Goal: Transaction & Acquisition: Book appointment/travel/reservation

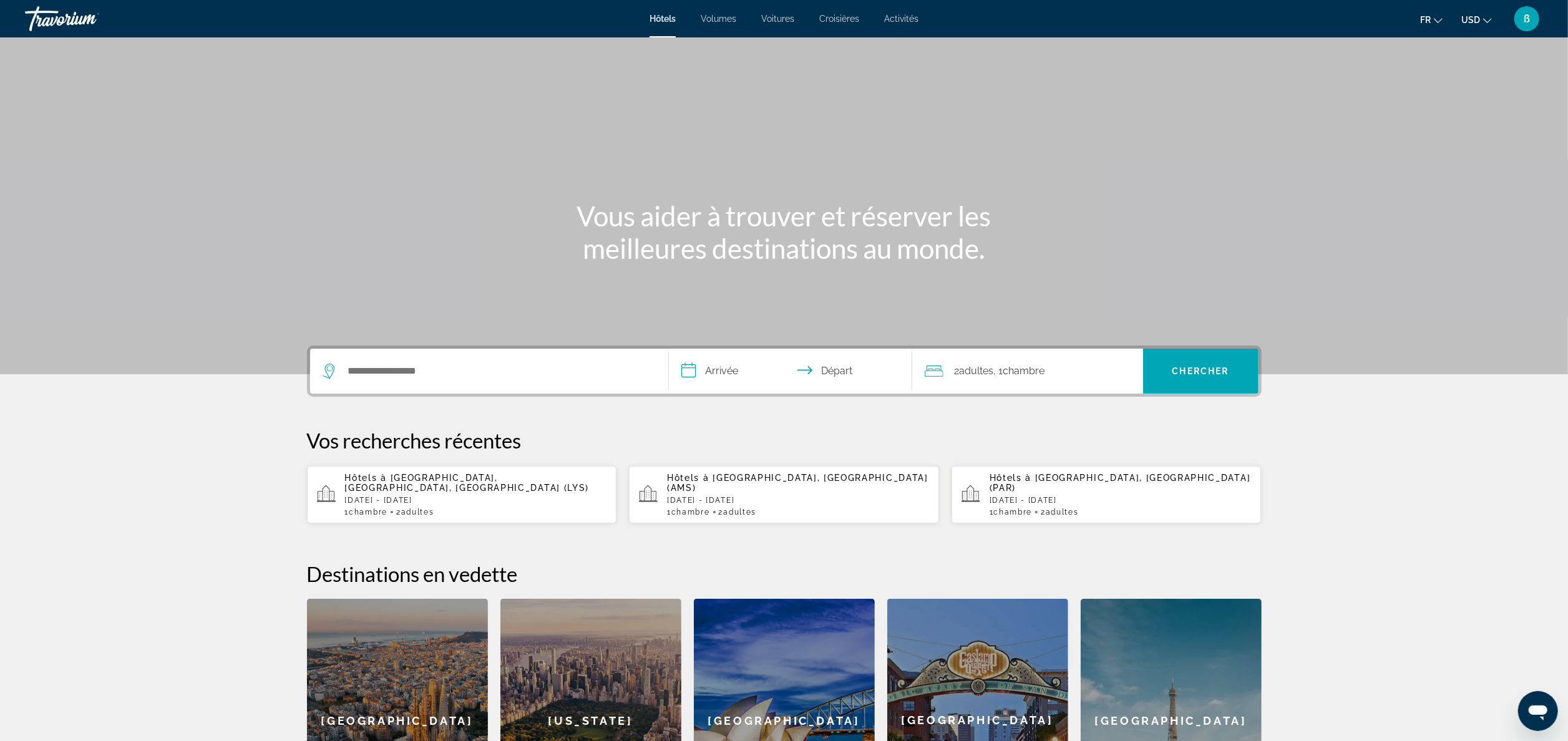
click at [465, 383] on div "Widget de recherche" at bounding box center [489, 370] width 333 height 45
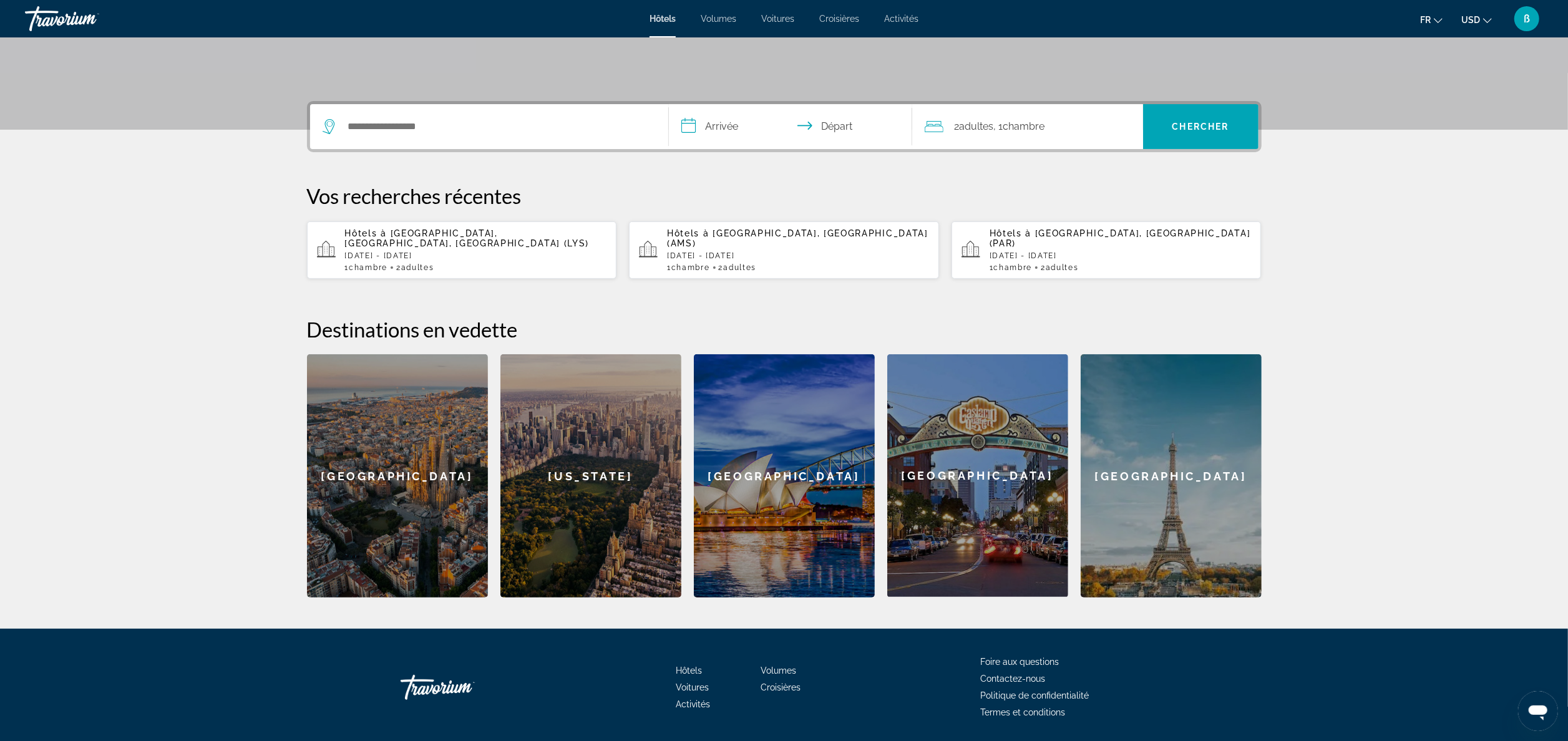
scroll to position [274, 0]
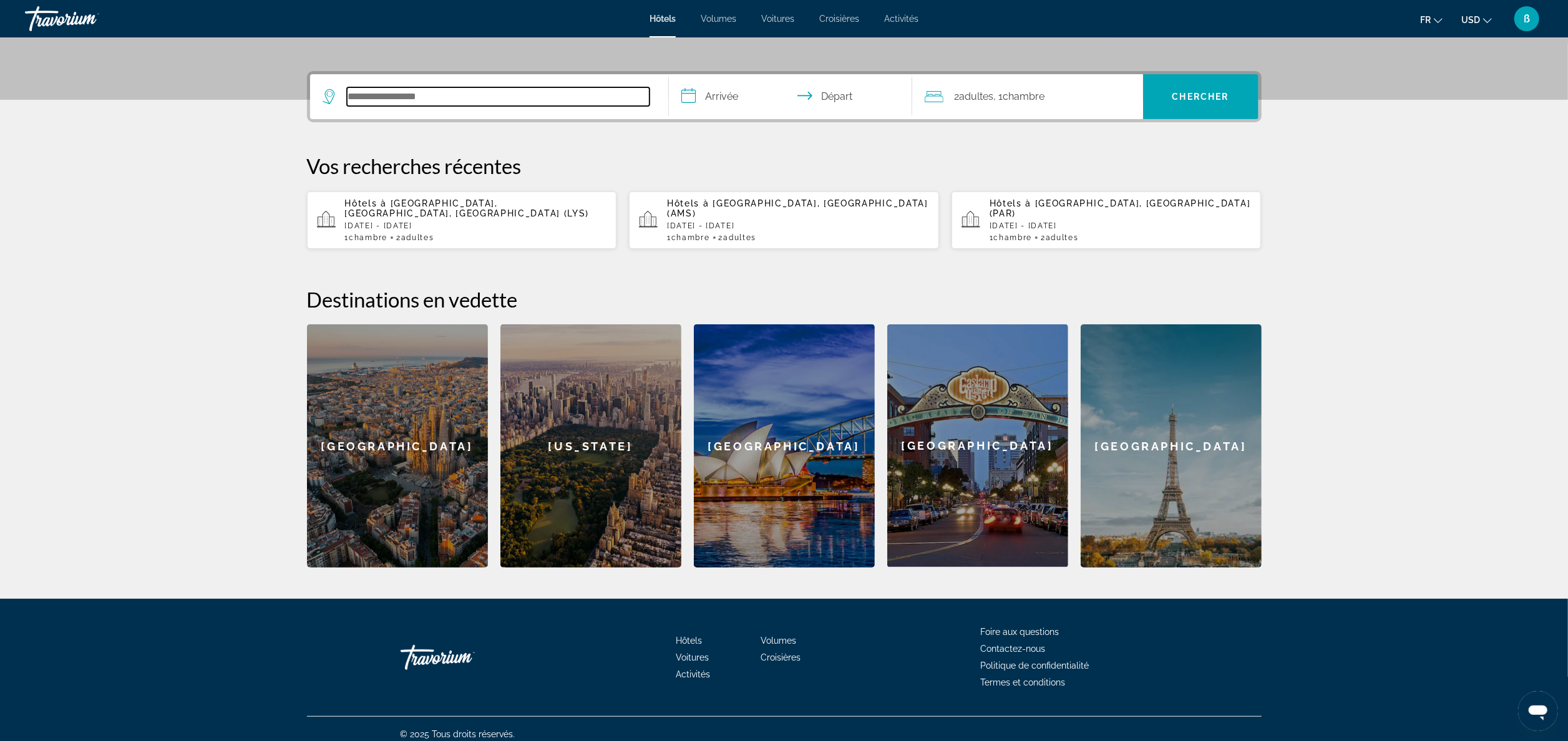
click at [435, 88] on input "Rechercher une destination hôtelière" at bounding box center [498, 97] width 303 height 19
paste input "*****"
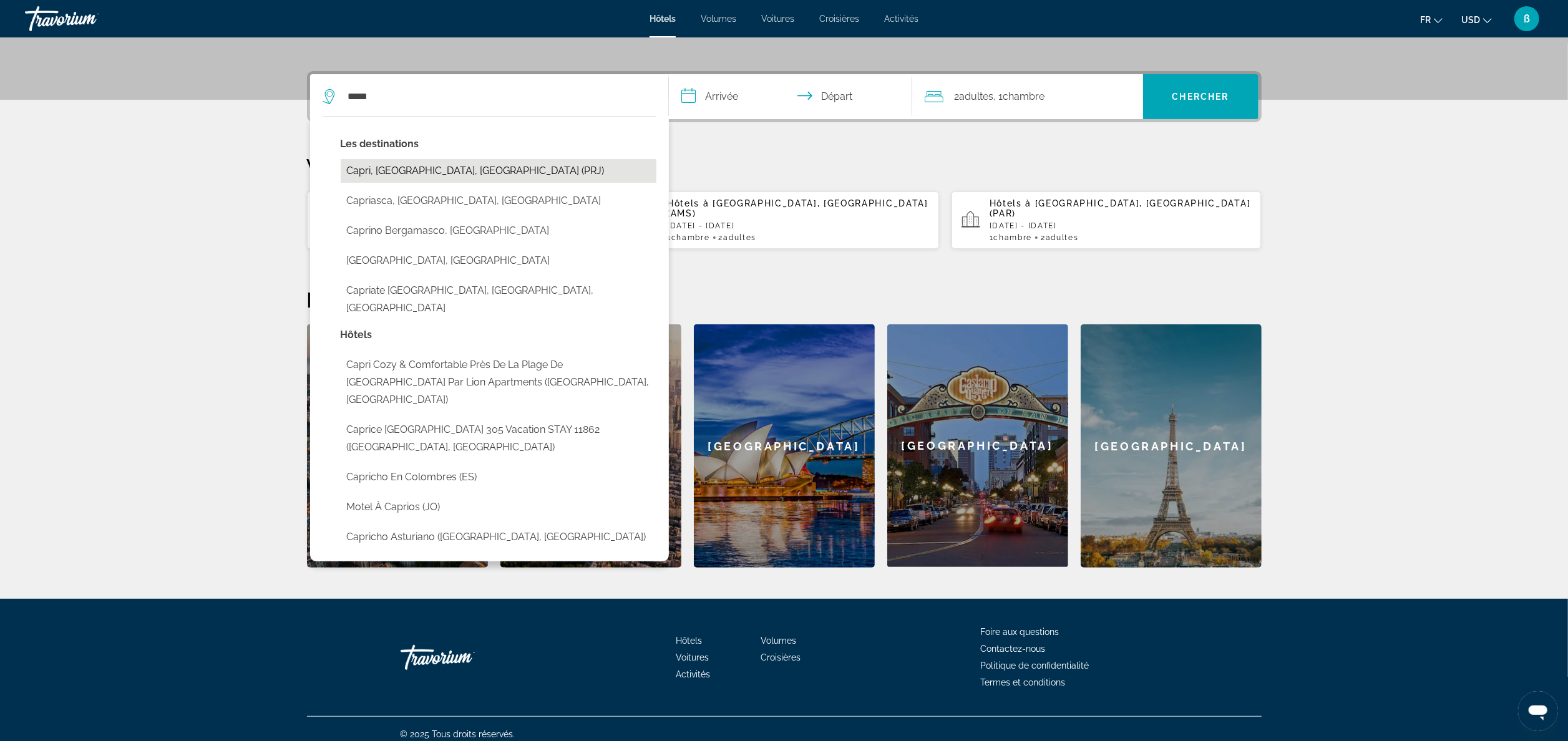
click at [520, 160] on button "Capri, [GEOGRAPHIC_DATA], [GEOGRAPHIC_DATA] (PRJ)" at bounding box center [498, 171] width 315 height 24
type input "**********"
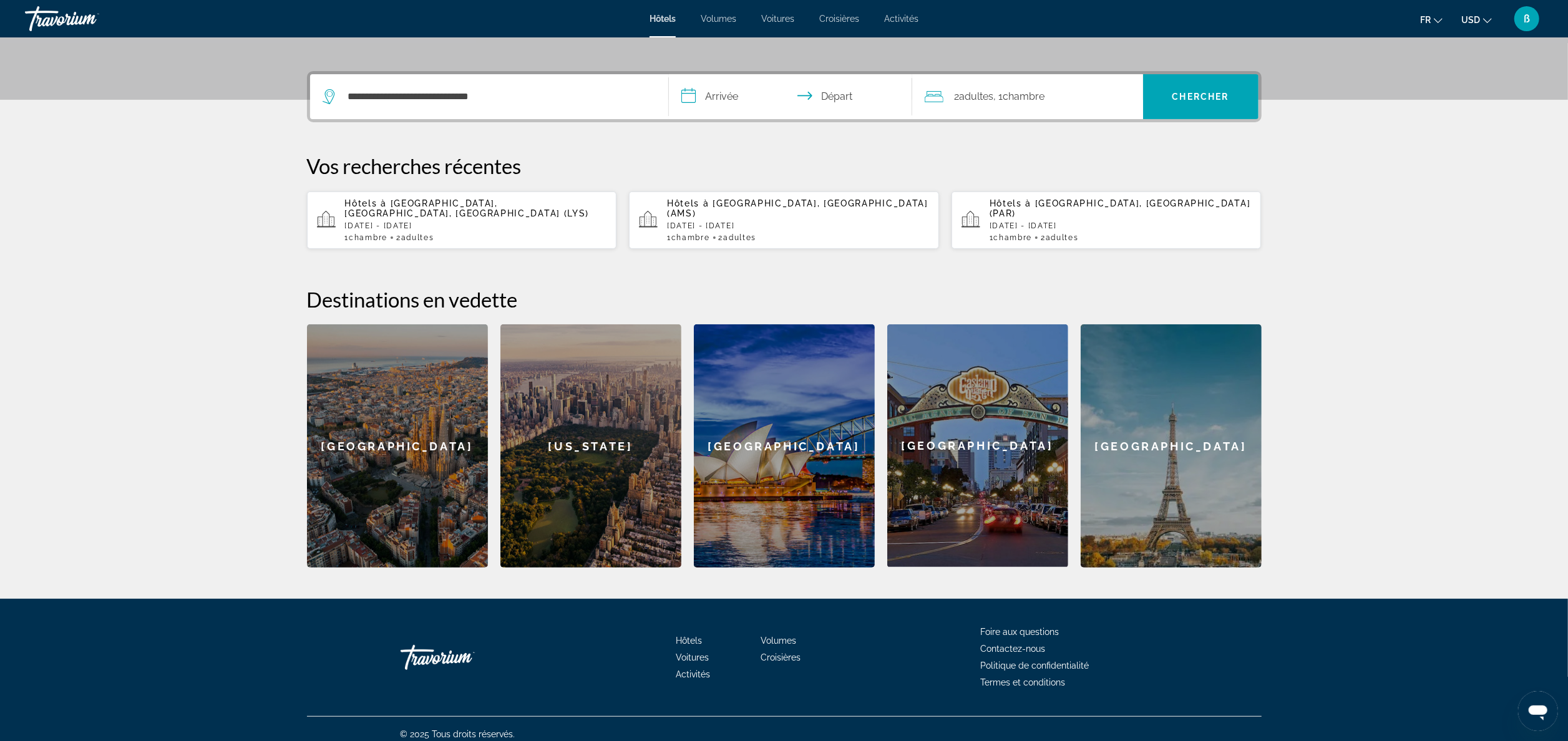
click at [705, 96] on input "**********" at bounding box center [793, 99] width 248 height 49
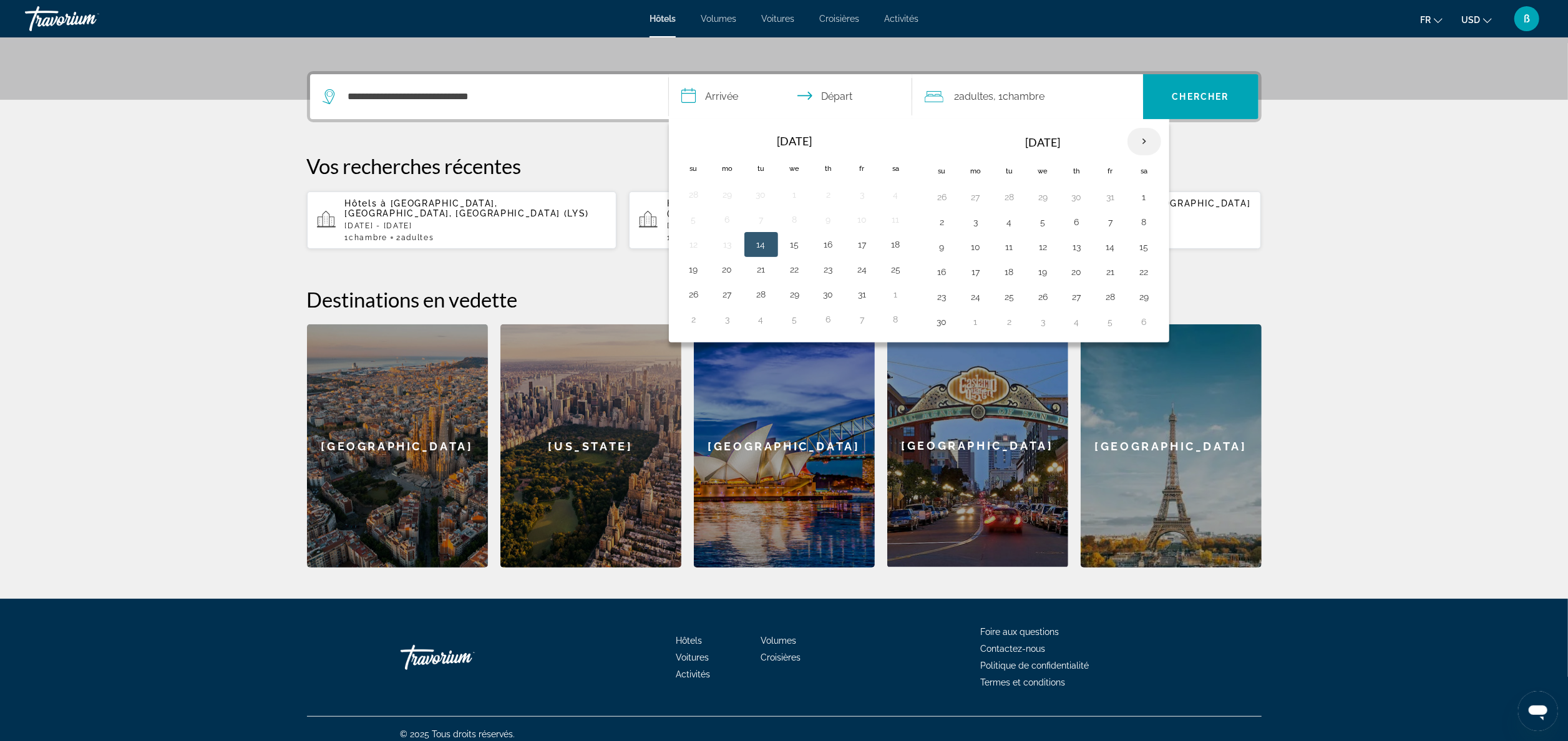
click at [1139, 136] on th "Next month" at bounding box center [1144, 141] width 34 height 28
click at [1152, 140] on th "Next month" at bounding box center [1144, 141] width 34 height 28
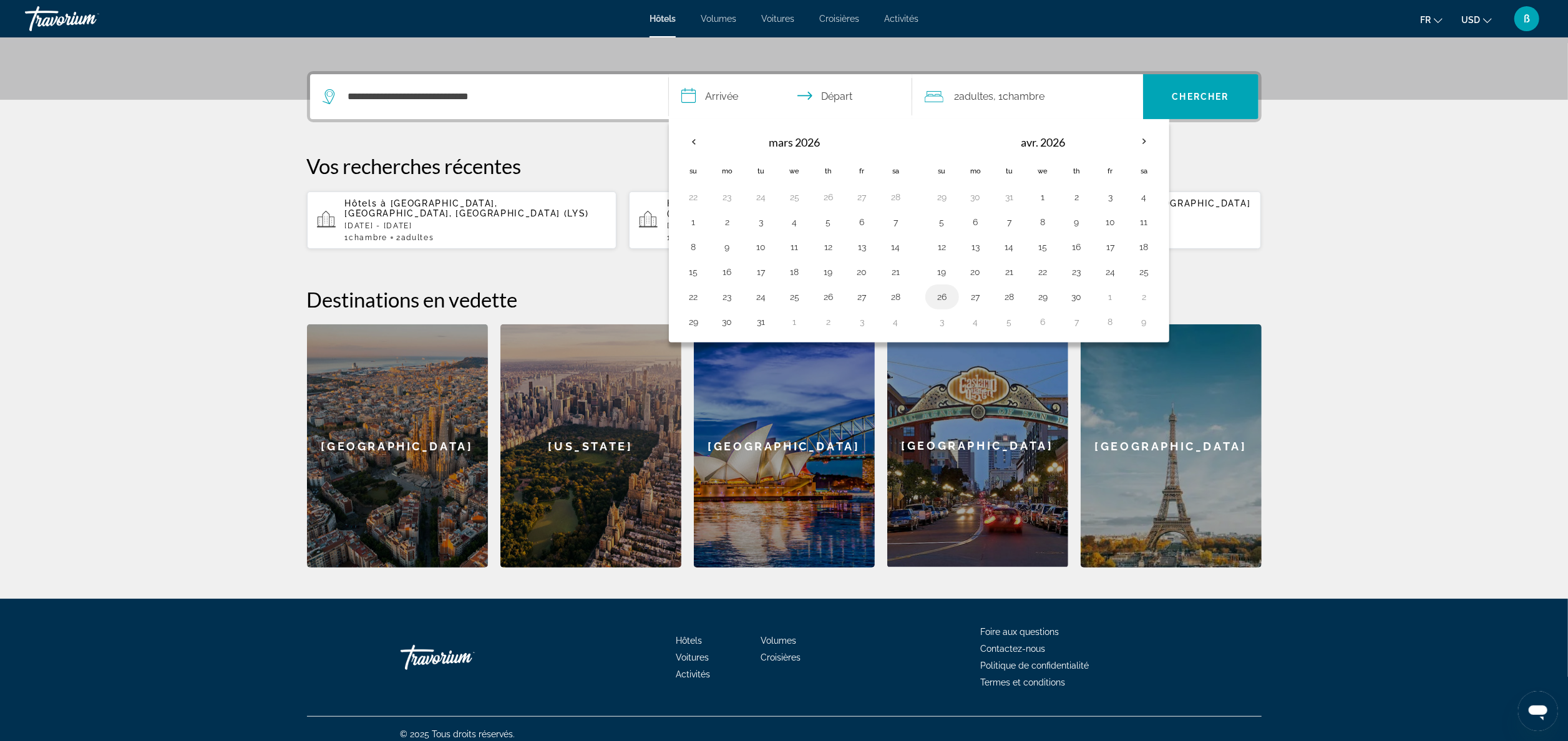
click at [939, 292] on button "26" at bounding box center [942, 296] width 20 height 17
click at [1151, 300] on button "2" at bounding box center [1144, 296] width 20 height 17
type input "**********"
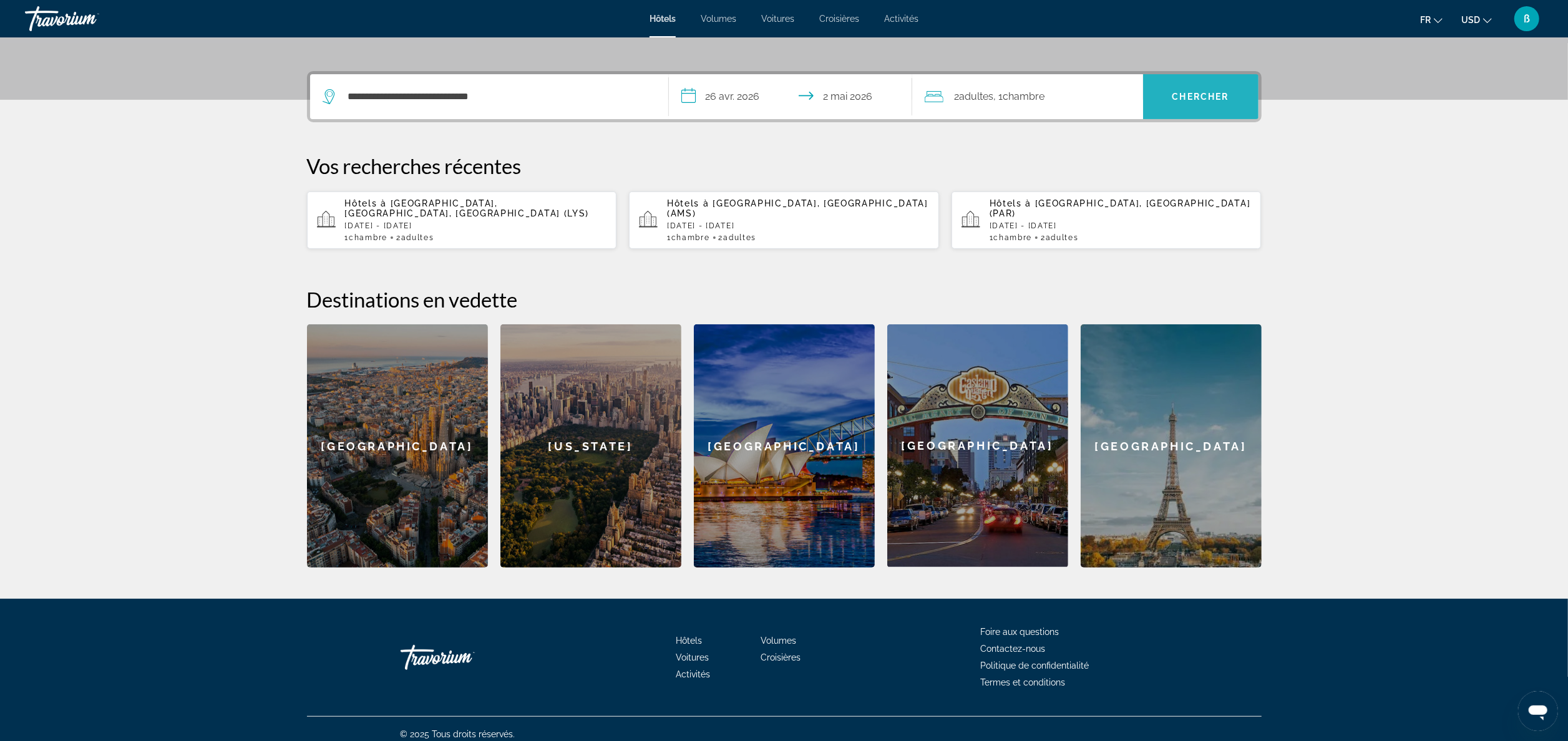
click at [1199, 82] on span "Rechercher" at bounding box center [1200, 97] width 115 height 30
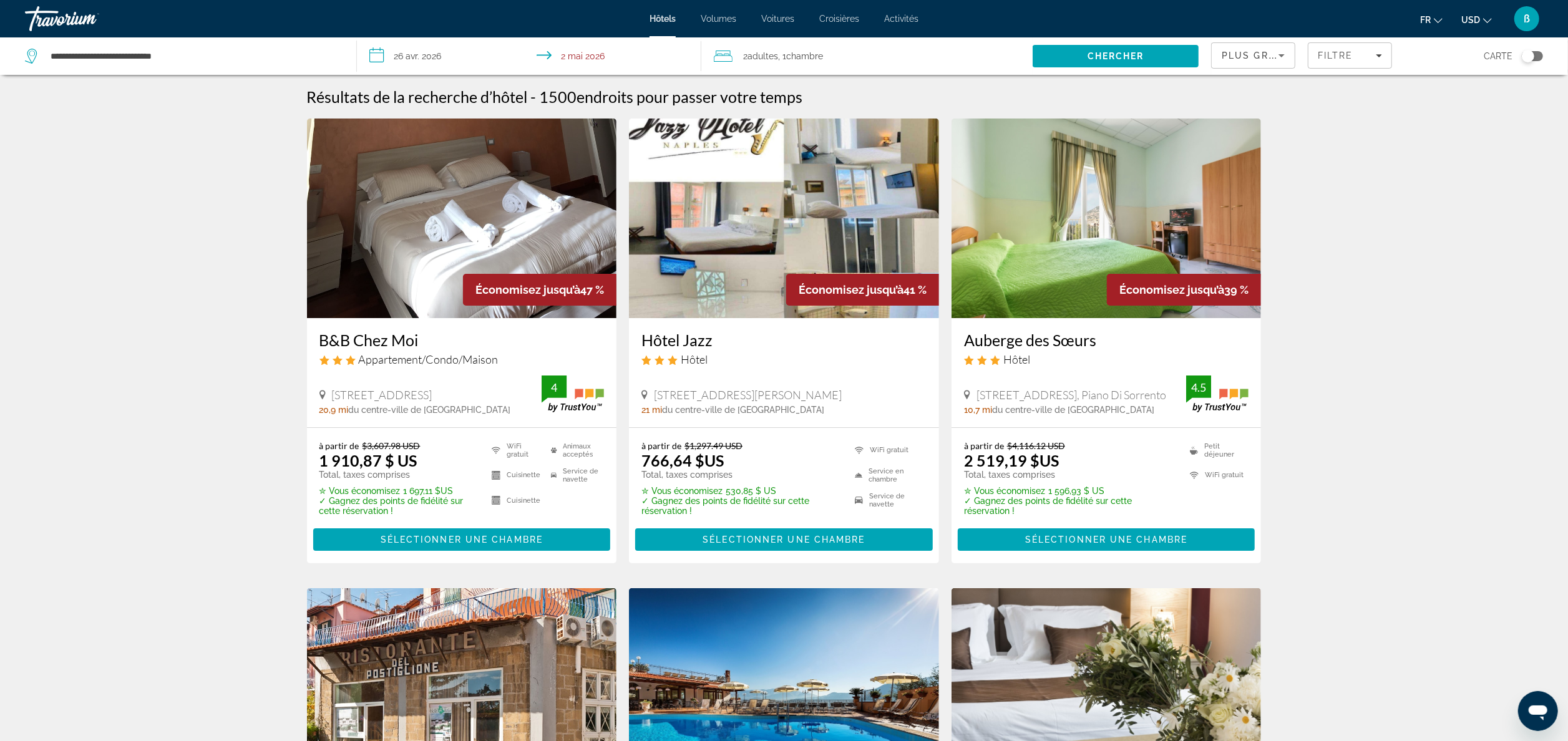
click at [1491, 17] on icon "Changer de devise" at bounding box center [1487, 20] width 9 height 9
click at [1453, 117] on button "EUR (€)" at bounding box center [1451, 114] width 62 height 17
drag, startPoint x: 629, startPoint y: 332, endPoint x: 716, endPoint y: 325, distance: 87.3
click at [716, 325] on div "Hôtel Jazz Hôtel [STREET_ADDRESS][PERSON_NAME], [GEOGRAPHIC_DATA] 21 mi du cent…" at bounding box center [783, 372] width 310 height 109
copy h3 "Hôtel Jazz"
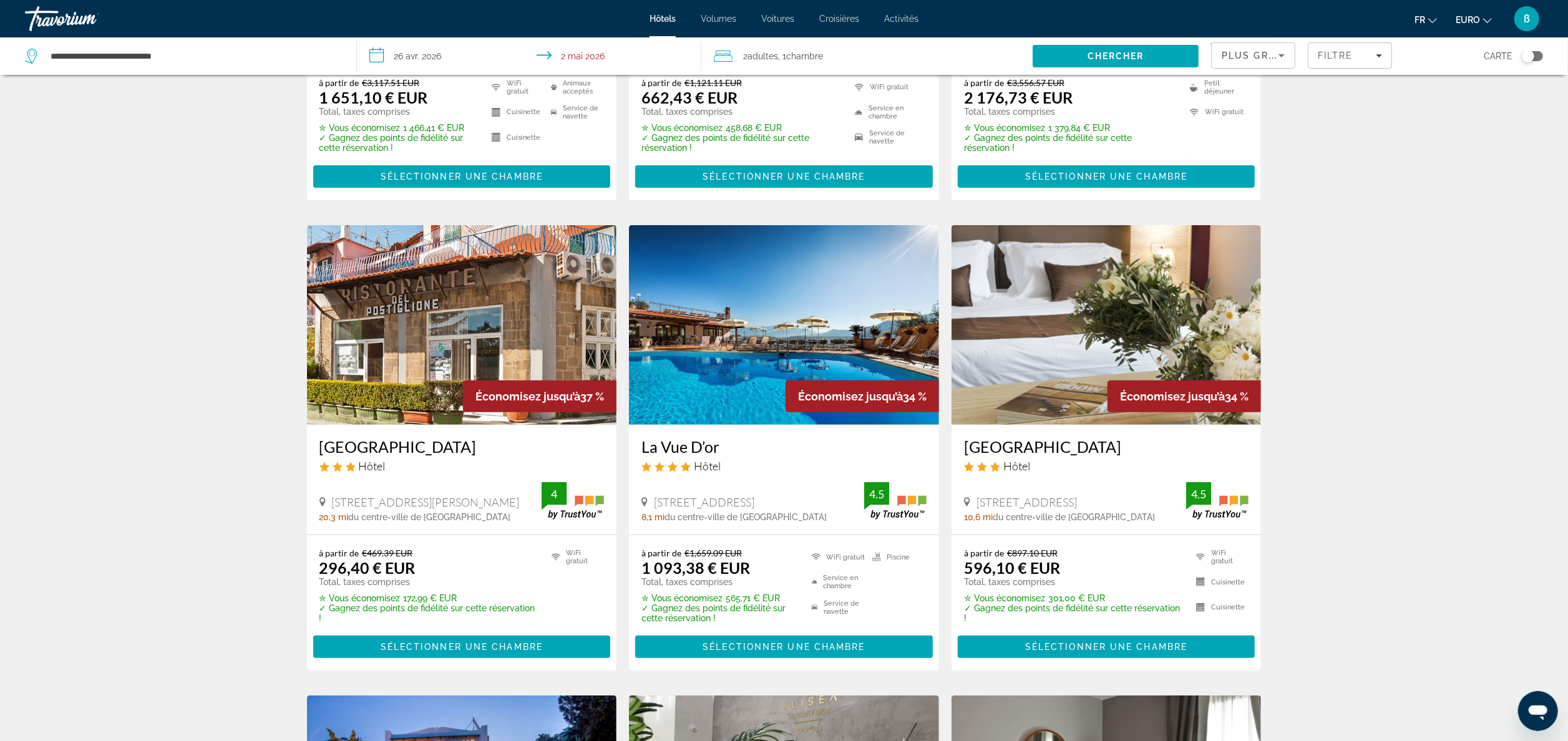
scroll to position [374, 0]
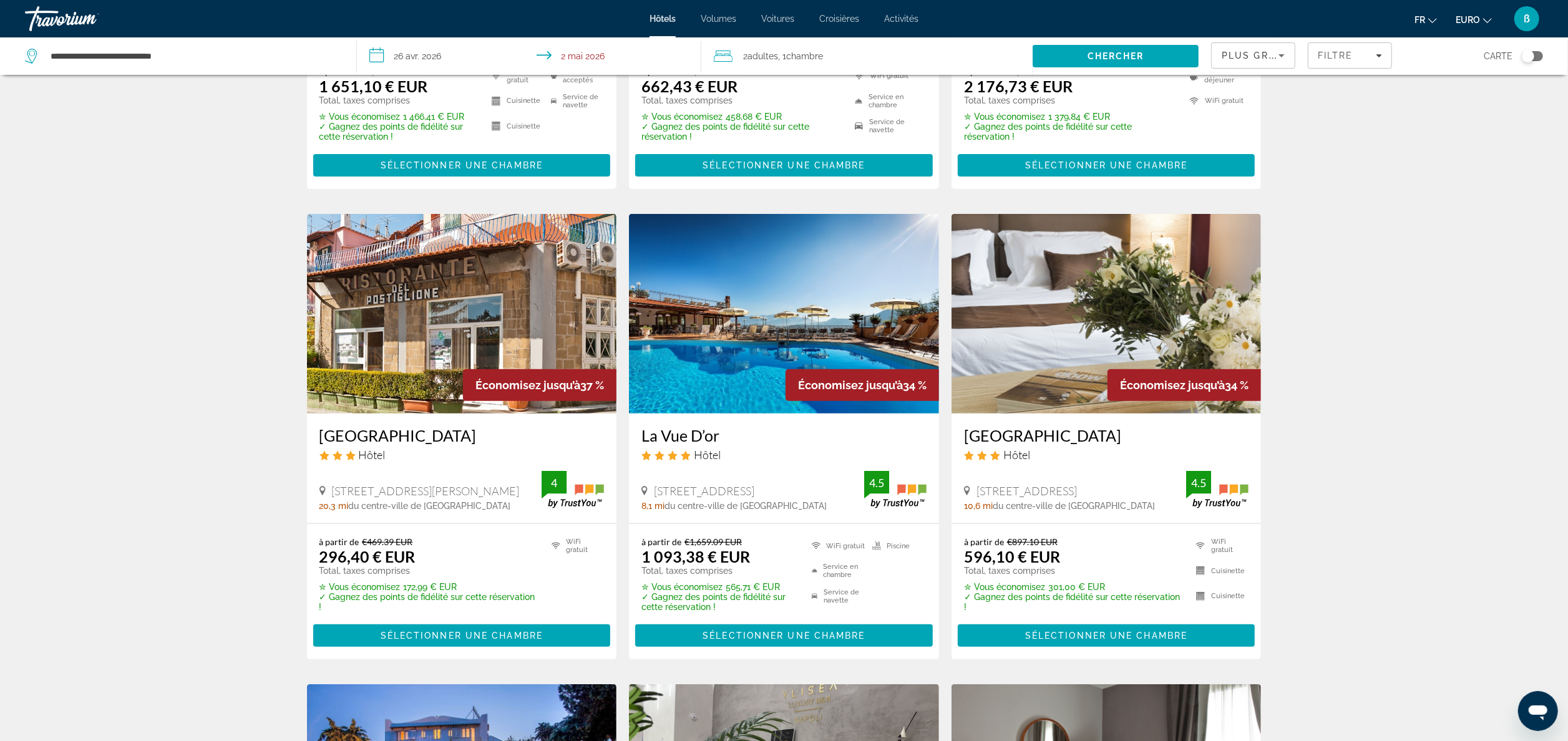
drag, startPoint x: 632, startPoint y: 429, endPoint x: 725, endPoint y: 438, distance: 93.4
click at [725, 438] on div "La Vue D’or Hôtel Via [GEOGRAPHIC_DATA], Sorrente 8,1 mi du centre-ville de [GE…" at bounding box center [783, 467] width 310 height 109
copy h3 "La Vue D’or"
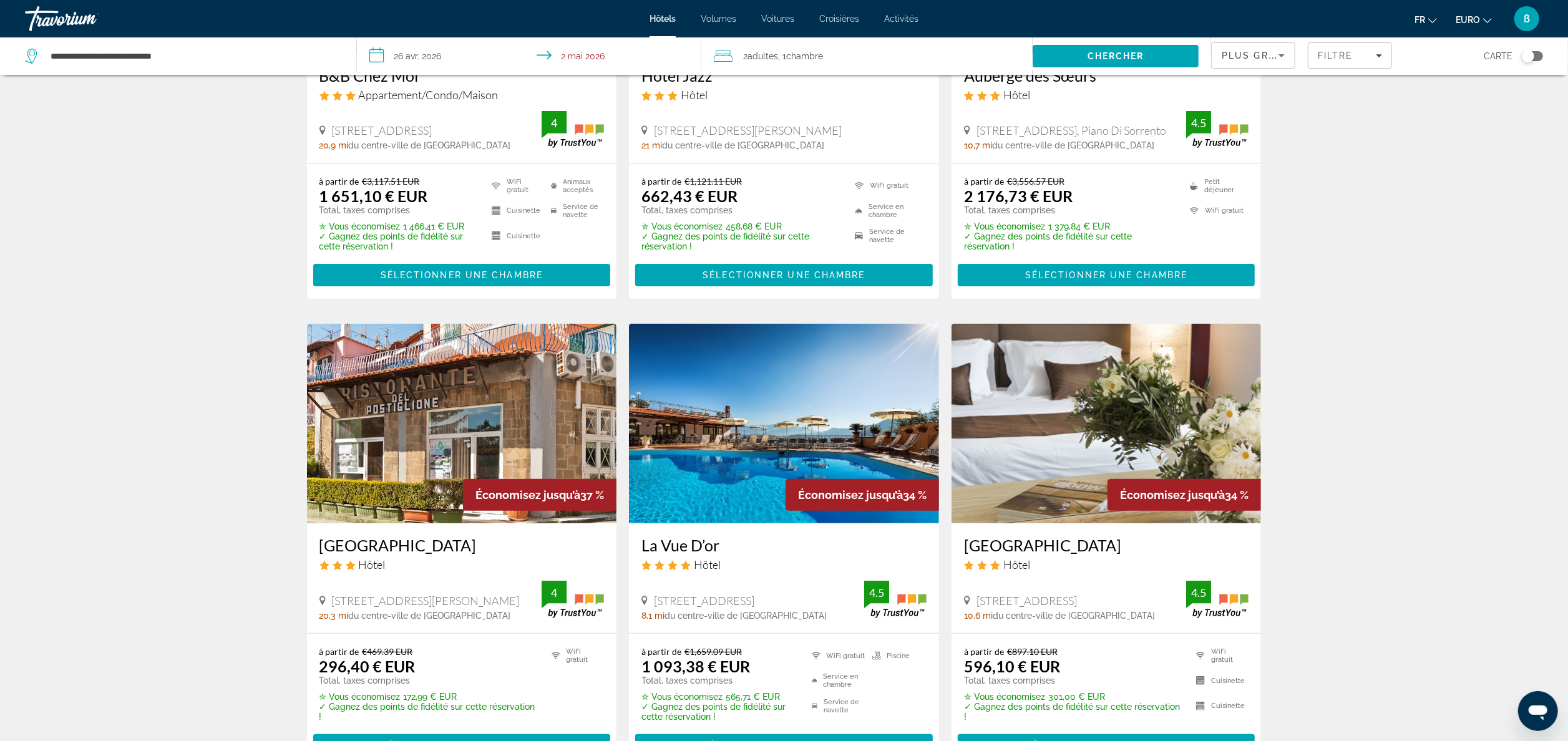
scroll to position [277, 0]
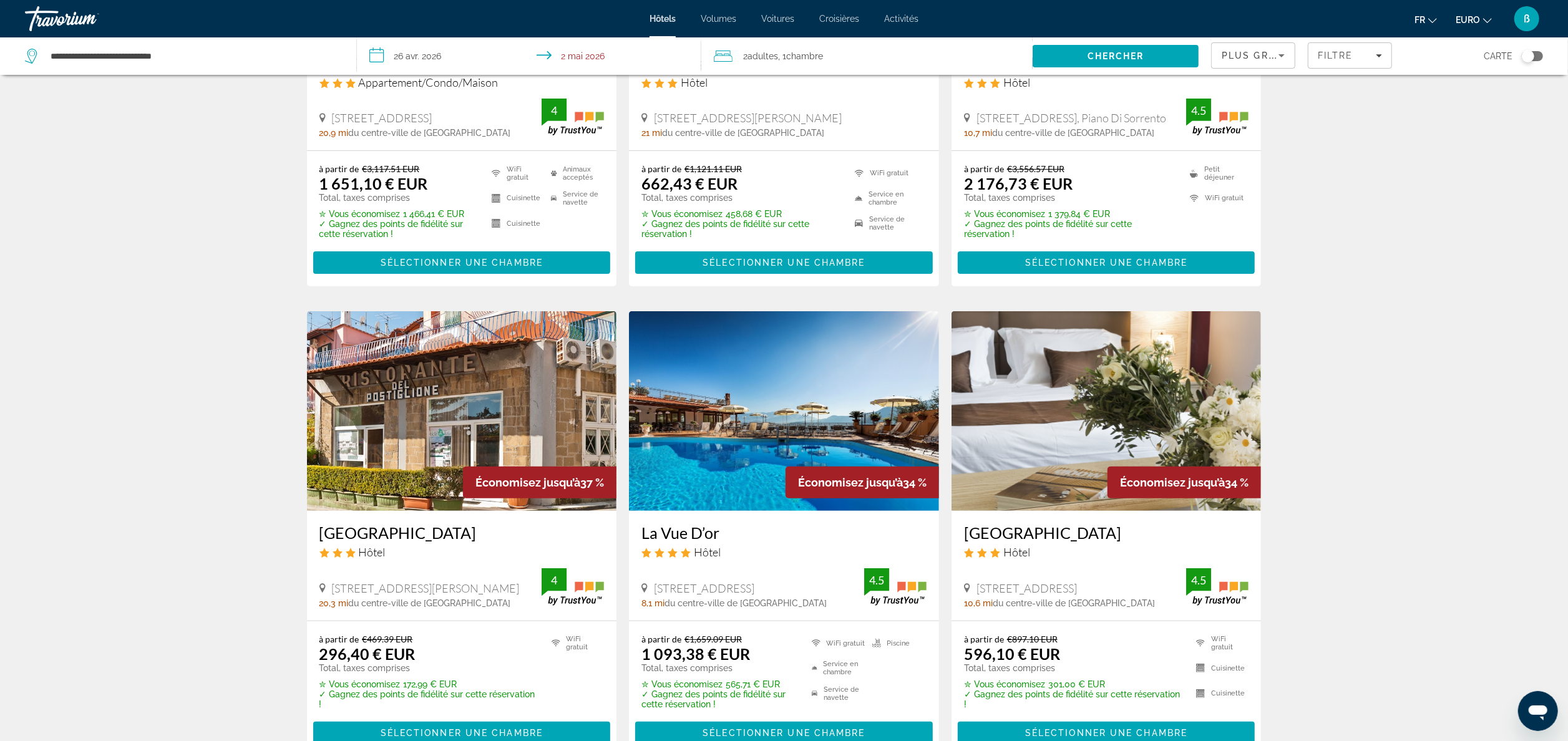
click at [829, 452] on img "Contenu principal" at bounding box center [783, 411] width 310 height 199
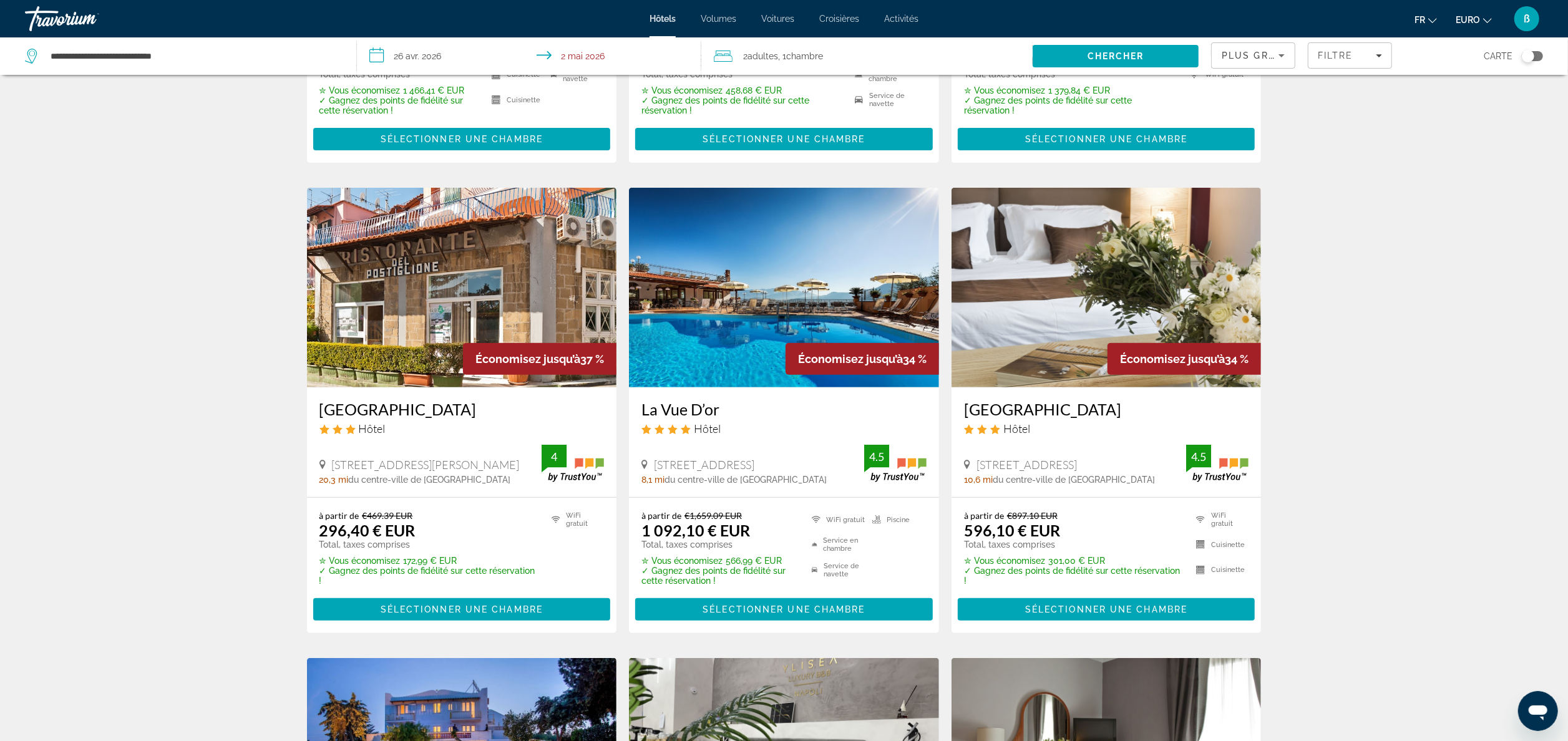
scroll to position [444, 0]
